Goal: Task Accomplishment & Management: Manage account settings

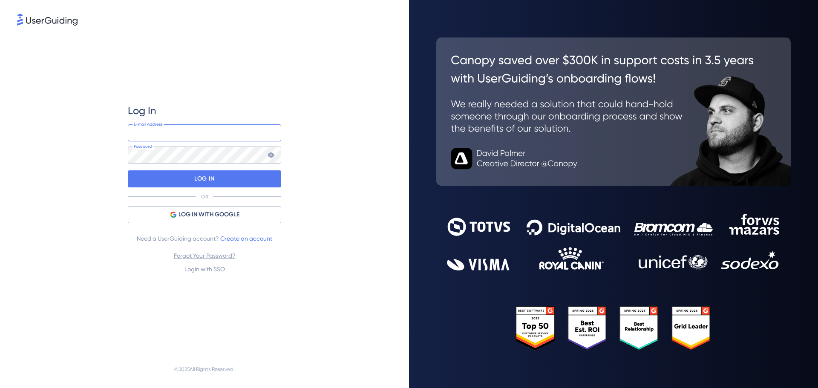
click at [209, 136] on input "email" at bounding box center [204, 132] width 153 height 17
type input "[PERSON_NAME][EMAIL_ADDRESS][PERSON_NAME][DOMAIN_NAME]"
click at [268, 155] on icon at bounding box center [270, 155] width 7 height 7
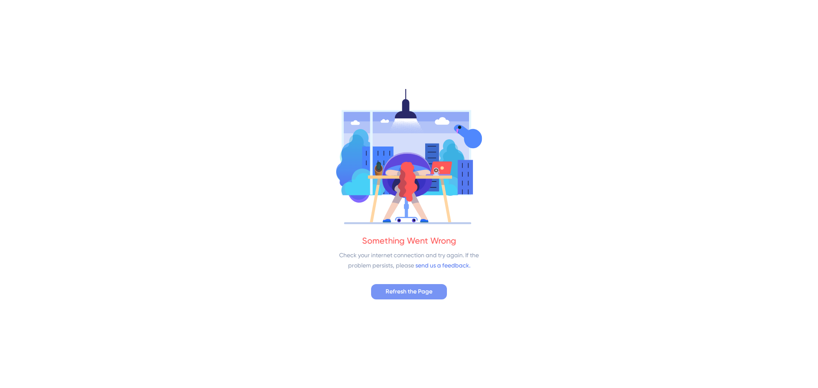
click at [410, 295] on span "Refresh the Page" at bounding box center [408, 292] width 47 height 10
click at [426, 301] on div "Something Went Wrong Check your internet connection and try again. If the probl…" at bounding box center [409, 194] width 818 height 388
click at [403, 287] on span "Refresh the Page" at bounding box center [408, 292] width 47 height 10
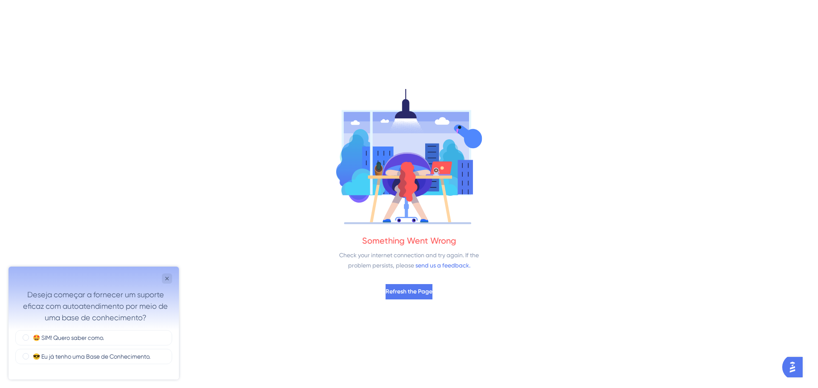
click at [77, 95] on div "Something Went Wrong Check your internet connection and try again. If the probl…" at bounding box center [409, 194] width 818 height 388
